Goal: Find specific page/section: Find specific page/section

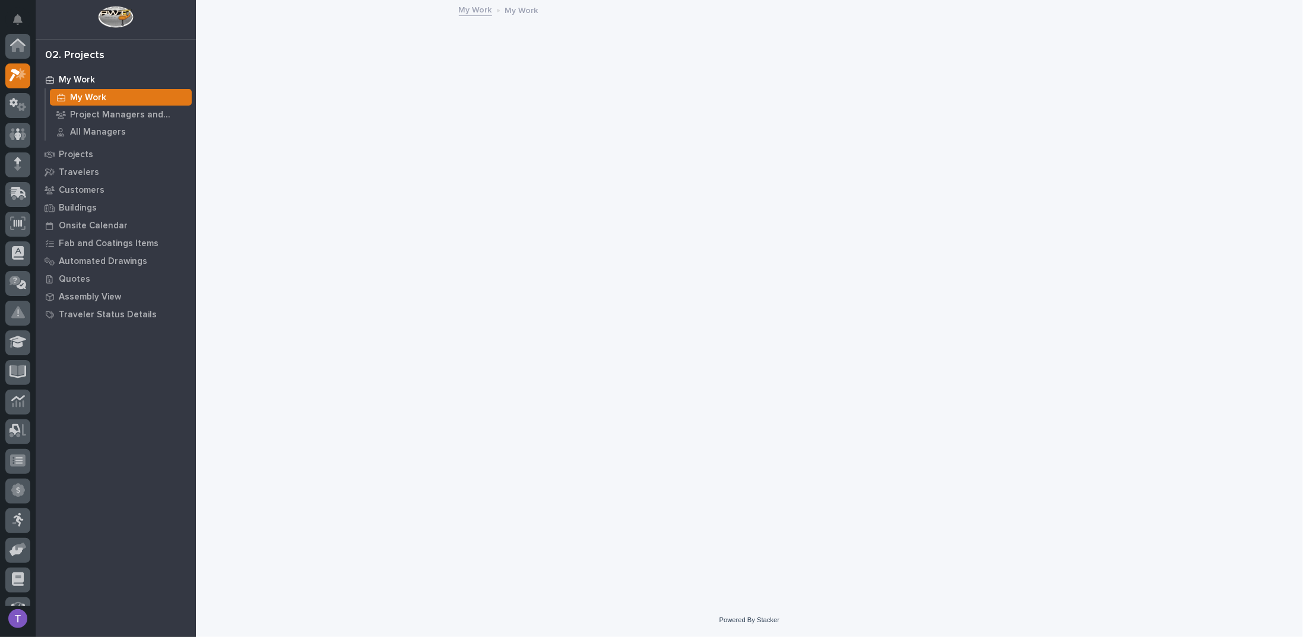
scroll to position [30, 0]
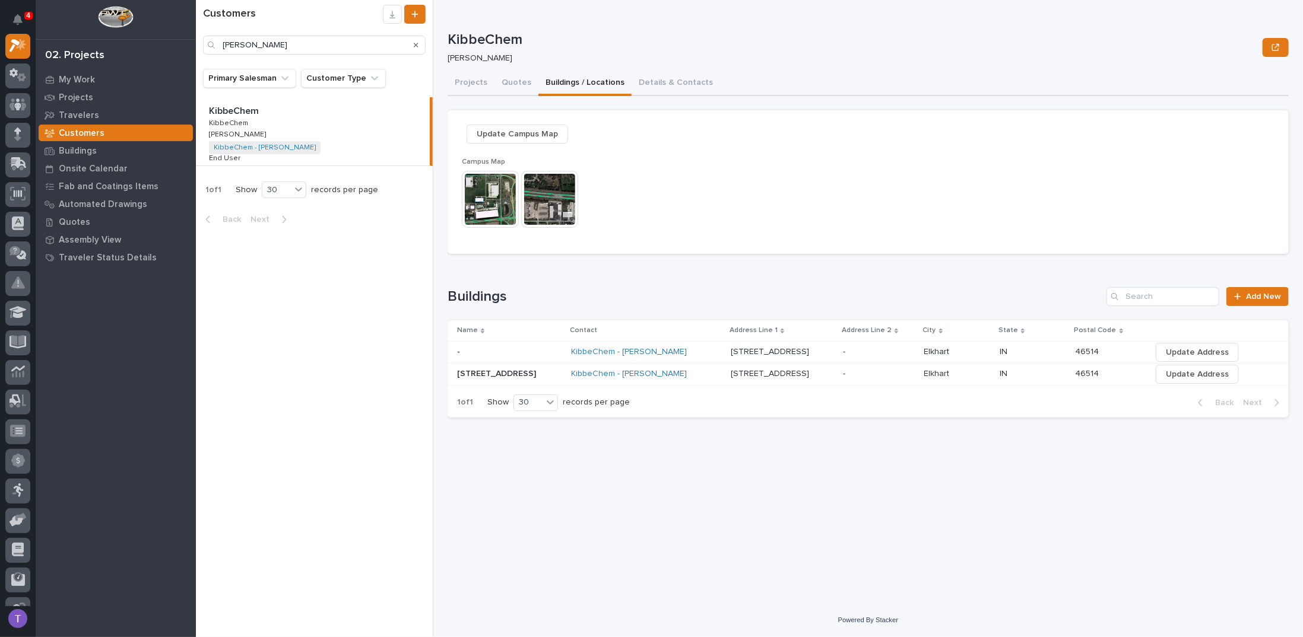
click at [416, 43] on icon "Search" at bounding box center [416, 45] width 5 height 7
click at [309, 45] on input "Search" at bounding box center [314, 45] width 223 height 19
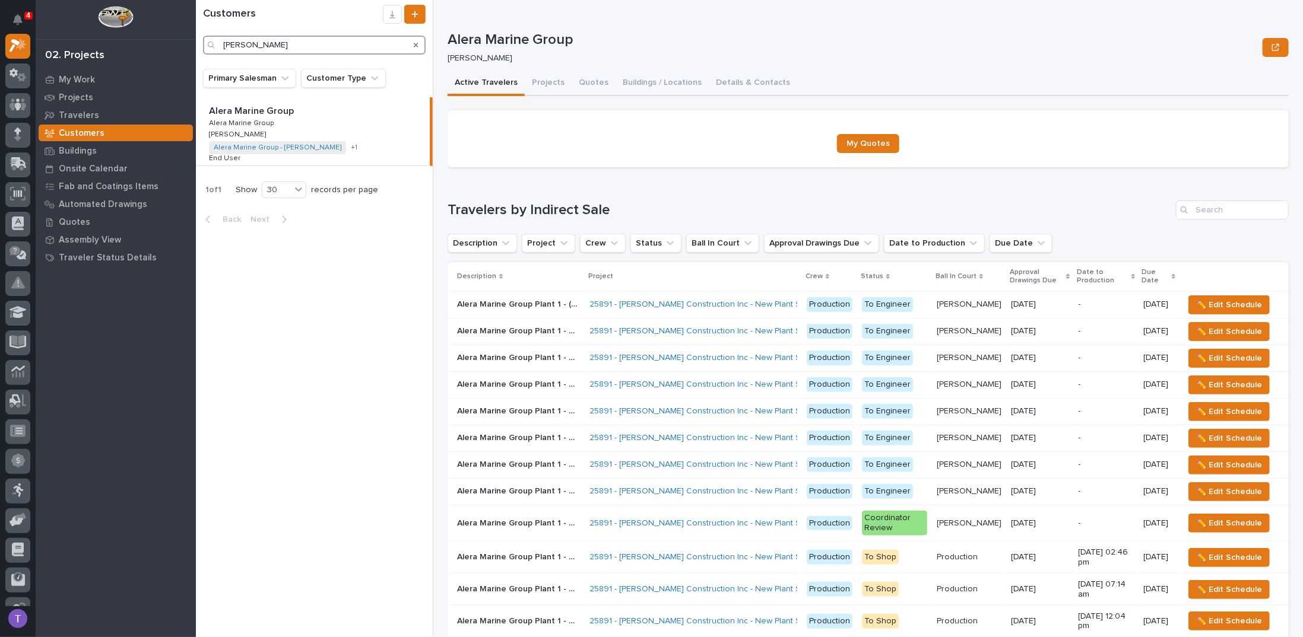
type input "alera mari"
click at [253, 111] on p "Alera Marine Group" at bounding box center [252, 110] width 87 height 14
click at [681, 81] on button "Buildings / Locations" at bounding box center [662, 83] width 93 height 25
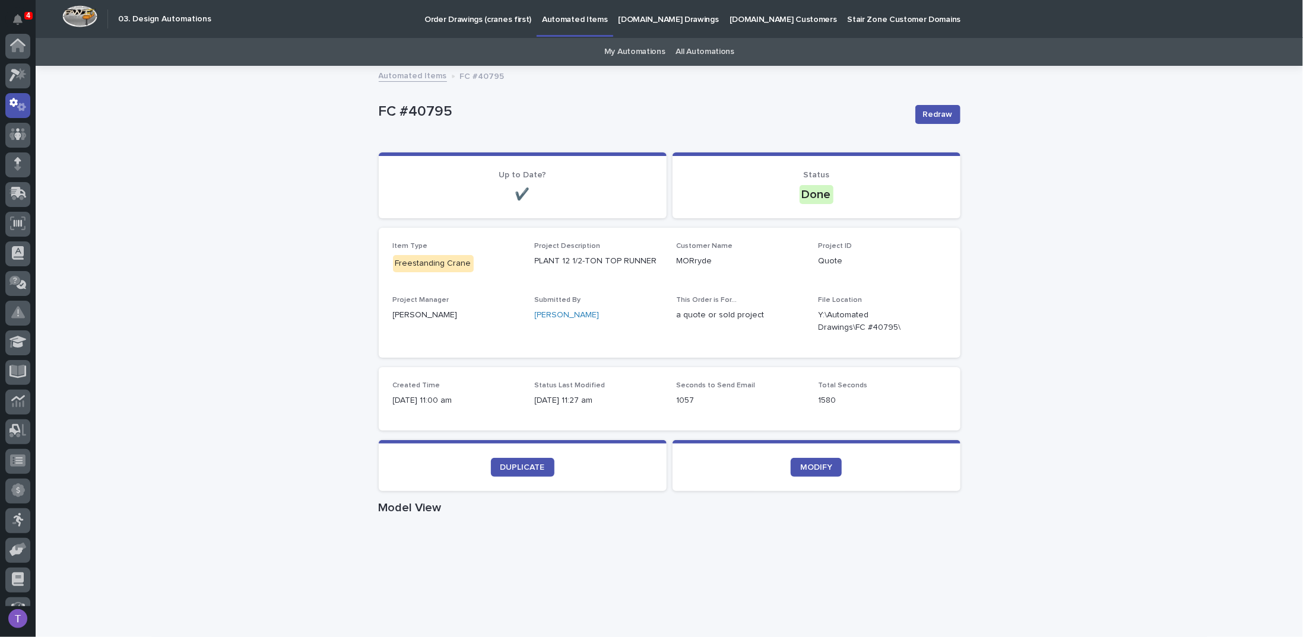
scroll to position [59, 0]
